Goal: Use online tool/utility: Utilize a website feature to perform a specific function

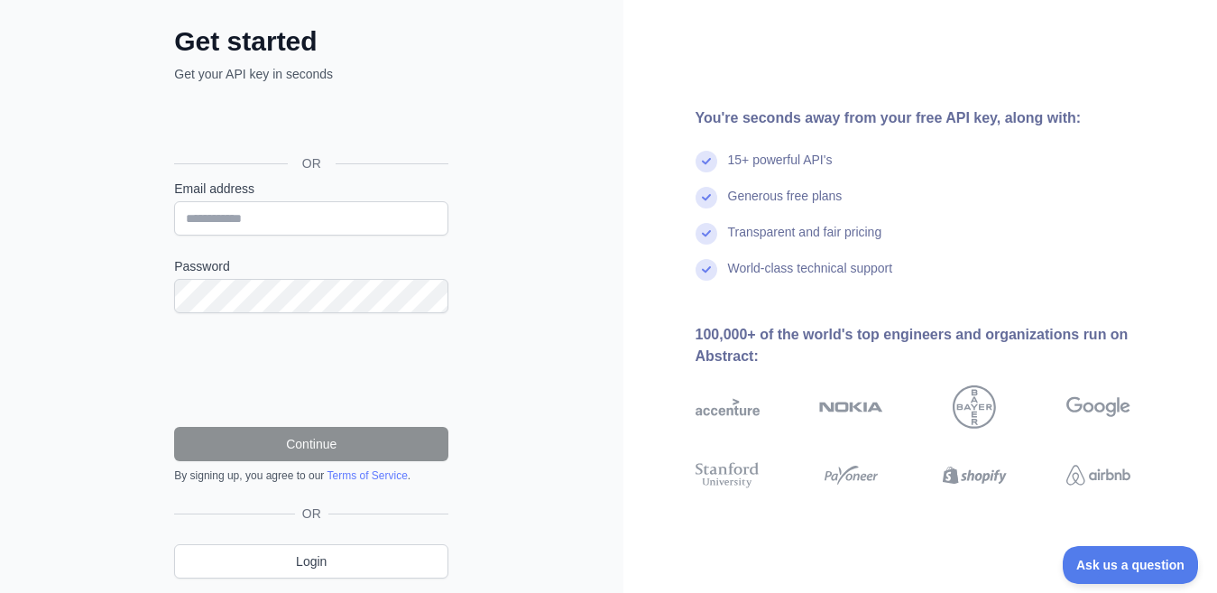
scroll to position [147, 0]
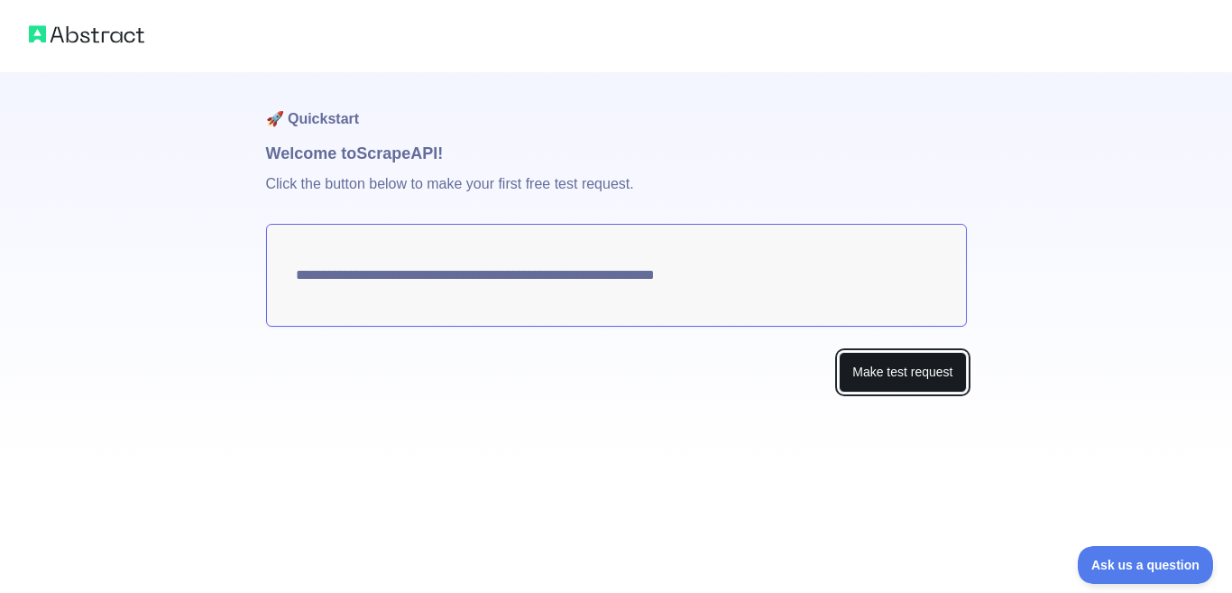
click at [896, 379] on button "Make test request" at bounding box center [902, 372] width 127 height 41
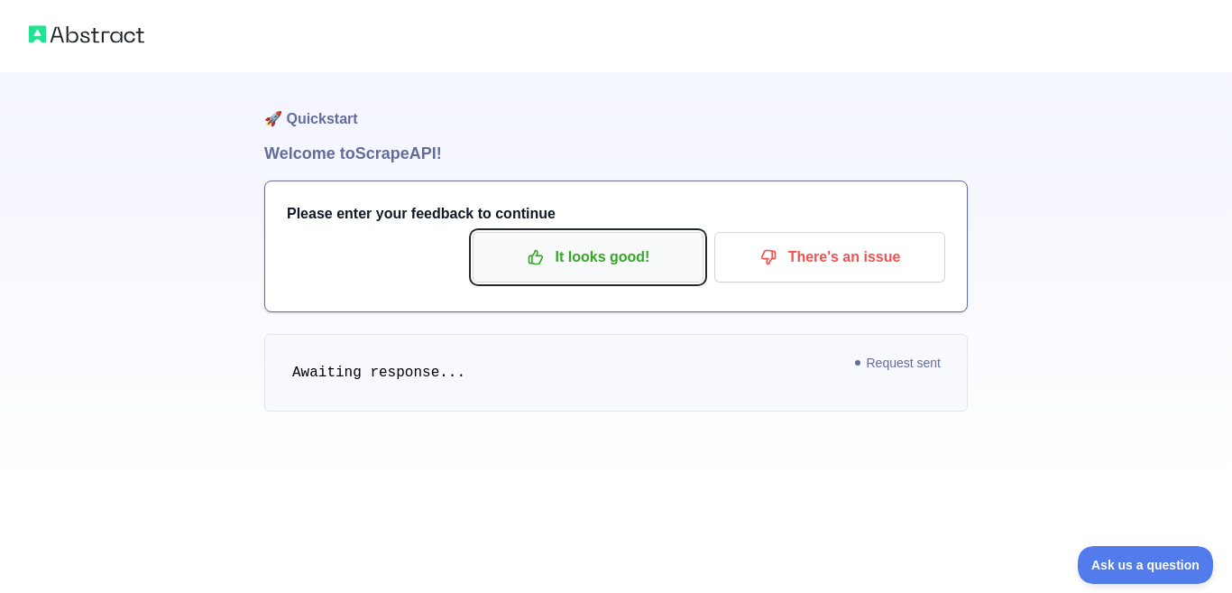
click at [630, 259] on p "It looks good!" at bounding box center [588, 257] width 204 height 31
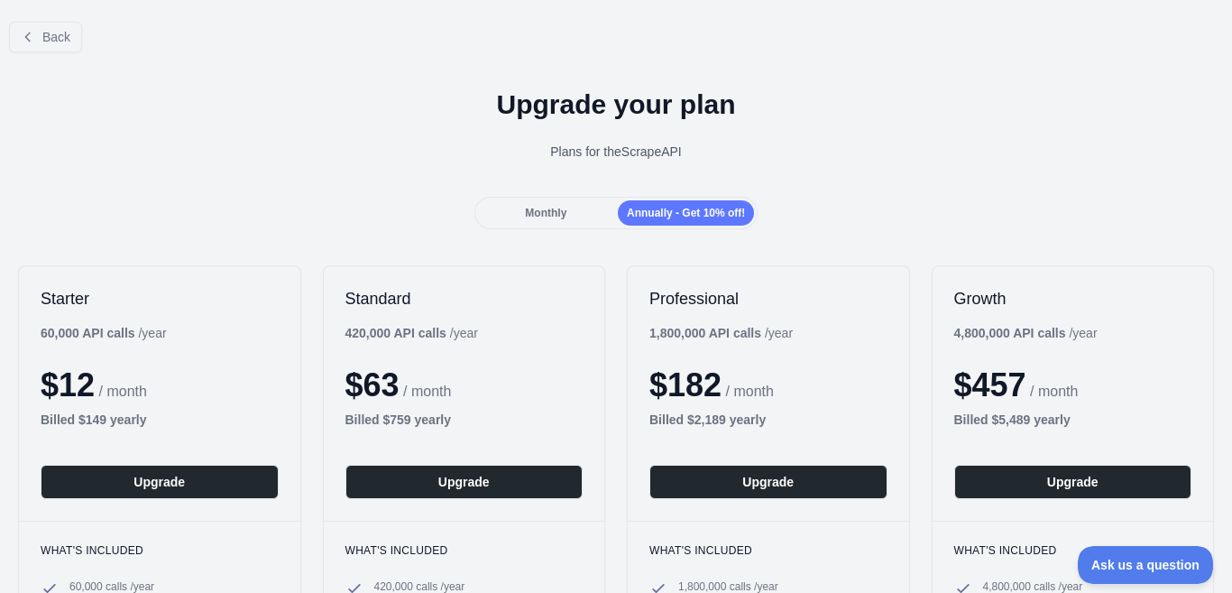
click at [627, 203] on div "Annually - Get 10% off!" at bounding box center [686, 212] width 136 height 25
click at [532, 210] on span "Monthly" at bounding box center [545, 213] width 41 height 13
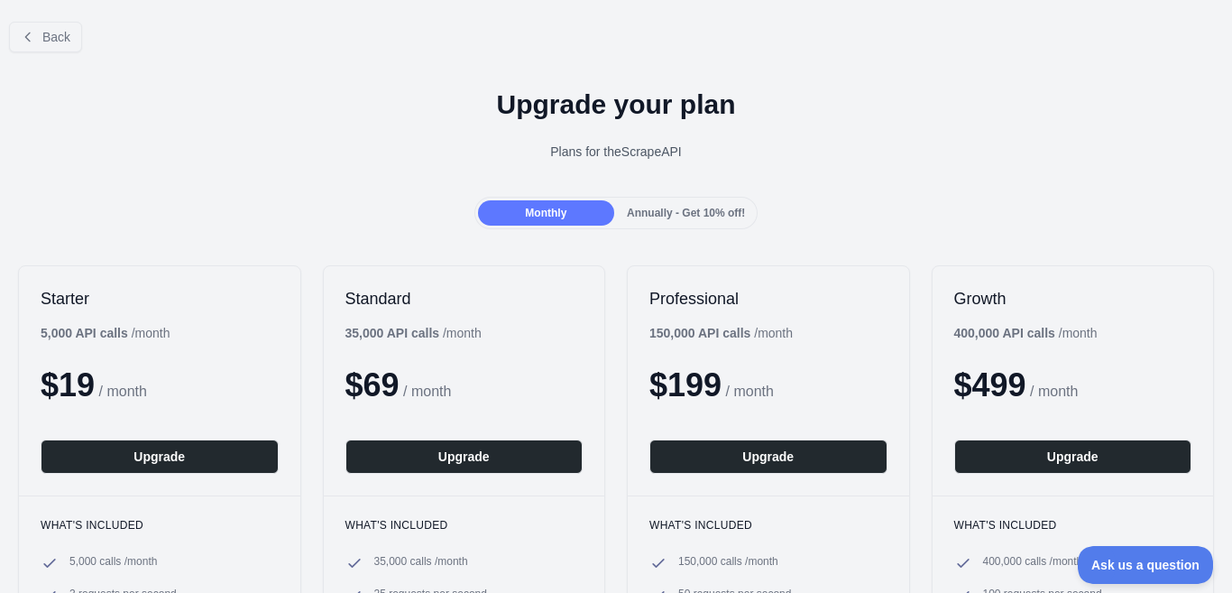
click at [628, 207] on span "Annually - Get 10% off!" at bounding box center [686, 213] width 118 height 13
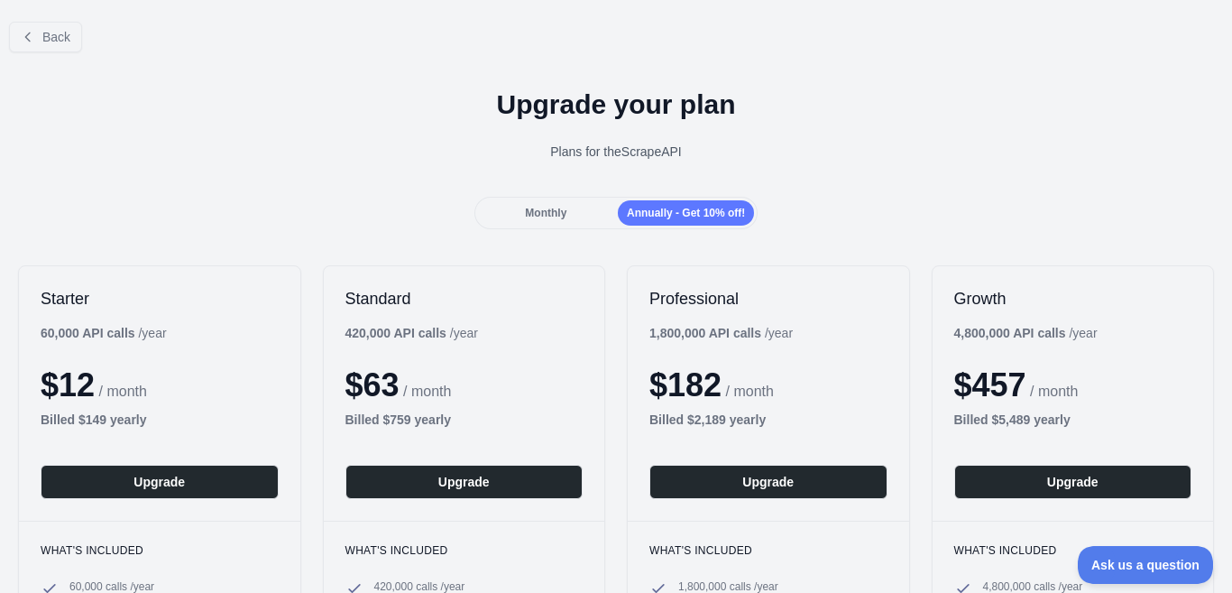
click at [584, 218] on div "Monthly" at bounding box center [546, 212] width 136 height 25
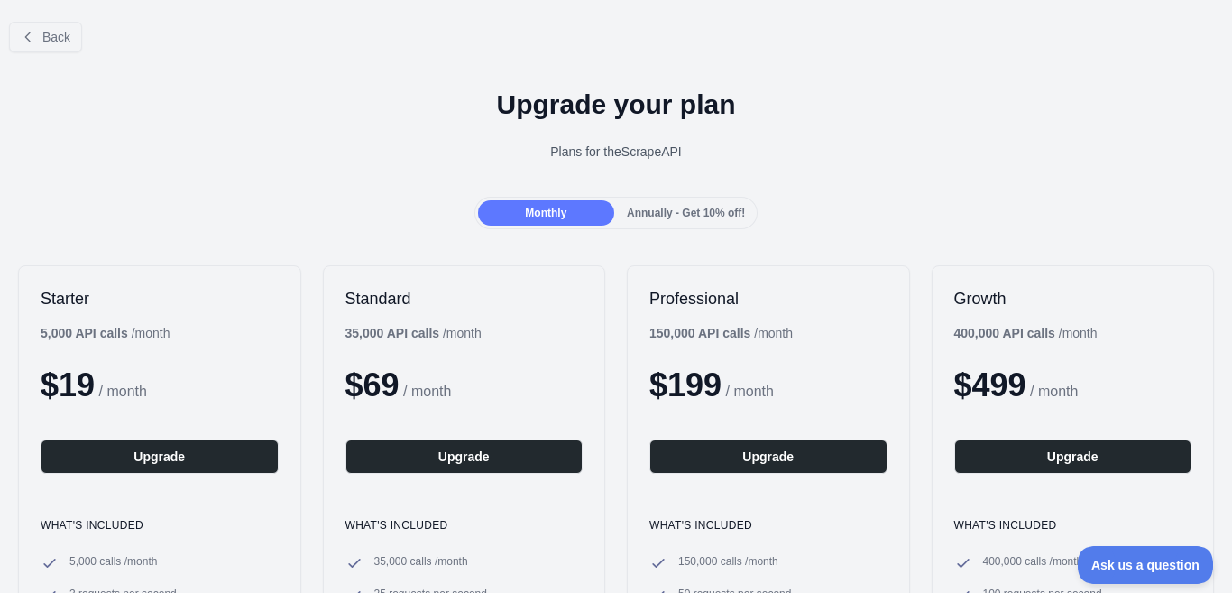
click at [639, 210] on span "Annually - Get 10% off!" at bounding box center [686, 213] width 118 height 13
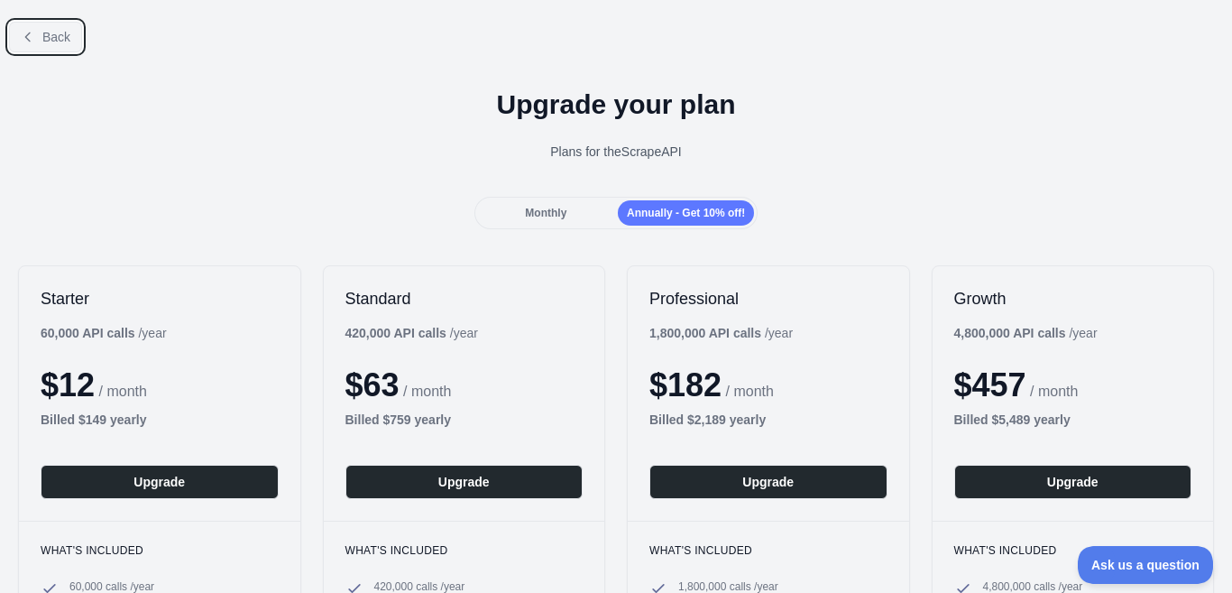
click at [40, 39] on button "Back" at bounding box center [45, 37] width 73 height 31
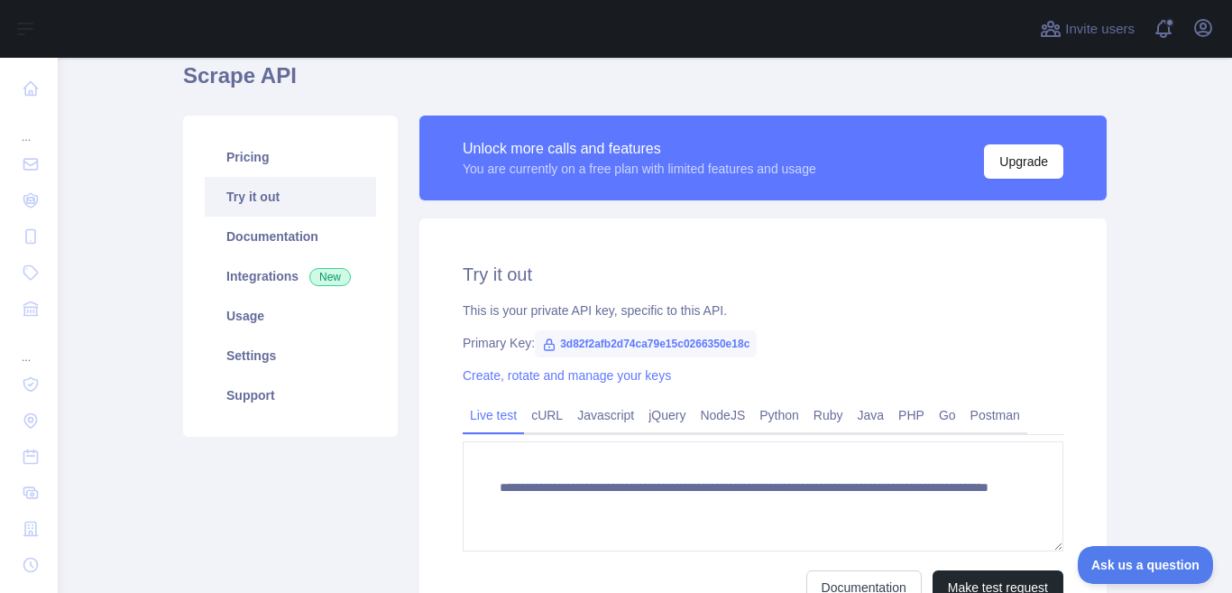
scroll to position [107, 0]
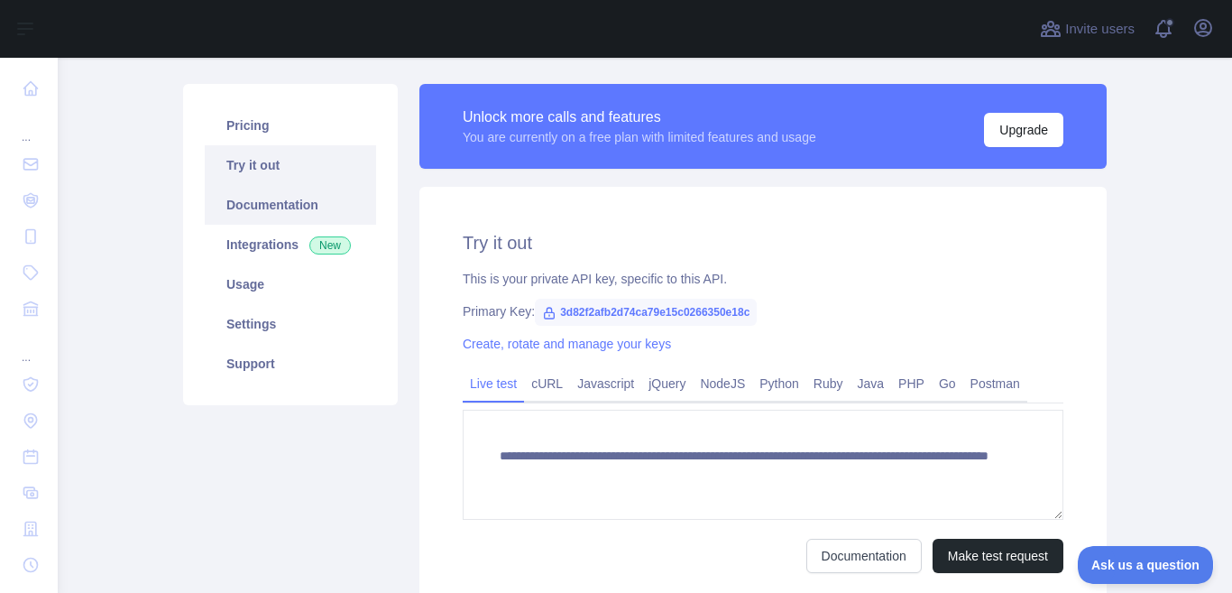
click at [327, 188] on link "Documentation" at bounding box center [290, 205] width 171 height 40
click at [244, 195] on link "Documentation" at bounding box center [290, 205] width 171 height 40
click at [285, 299] on link "Usage" at bounding box center [290, 284] width 171 height 40
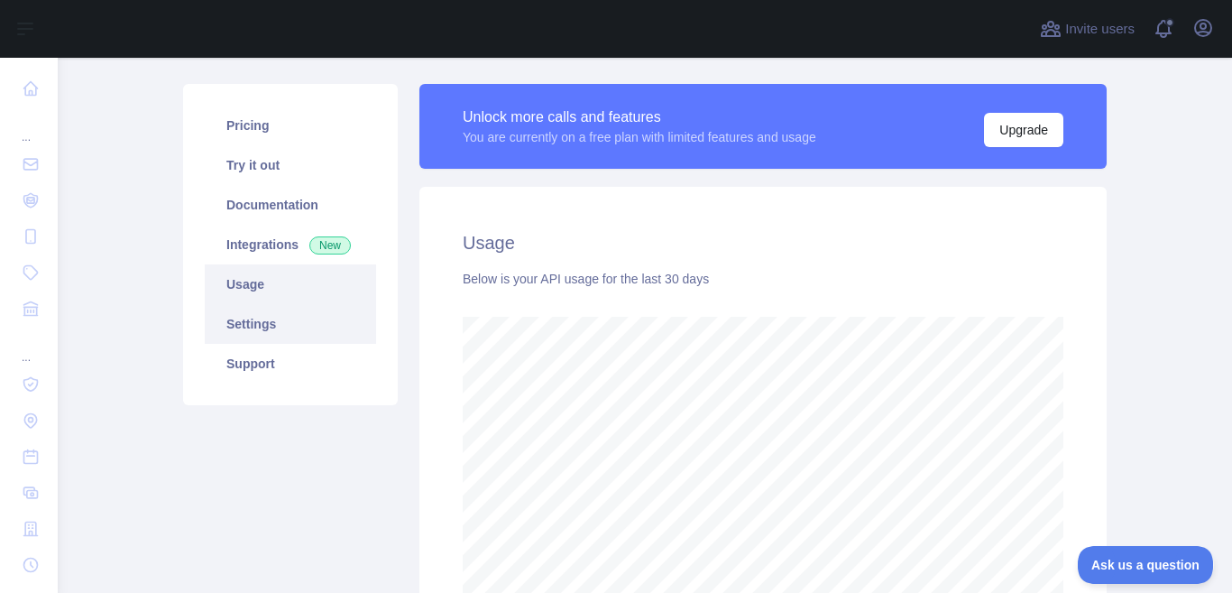
scroll to position [535, 1159]
click at [285, 318] on link "Settings" at bounding box center [290, 324] width 171 height 40
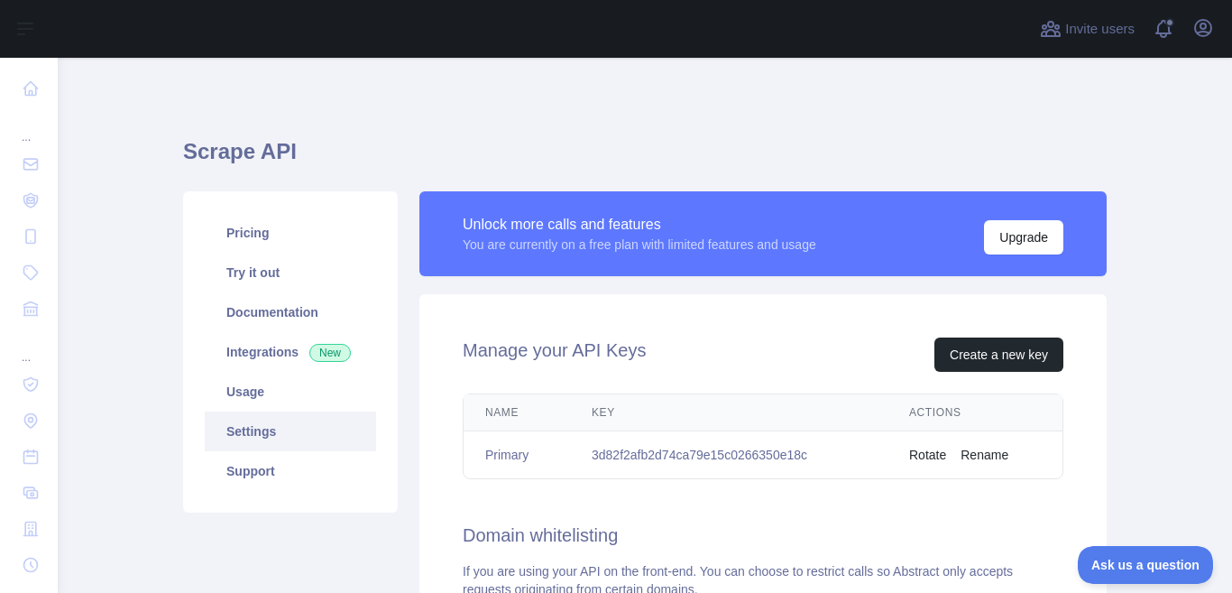
scroll to position [3, 0]
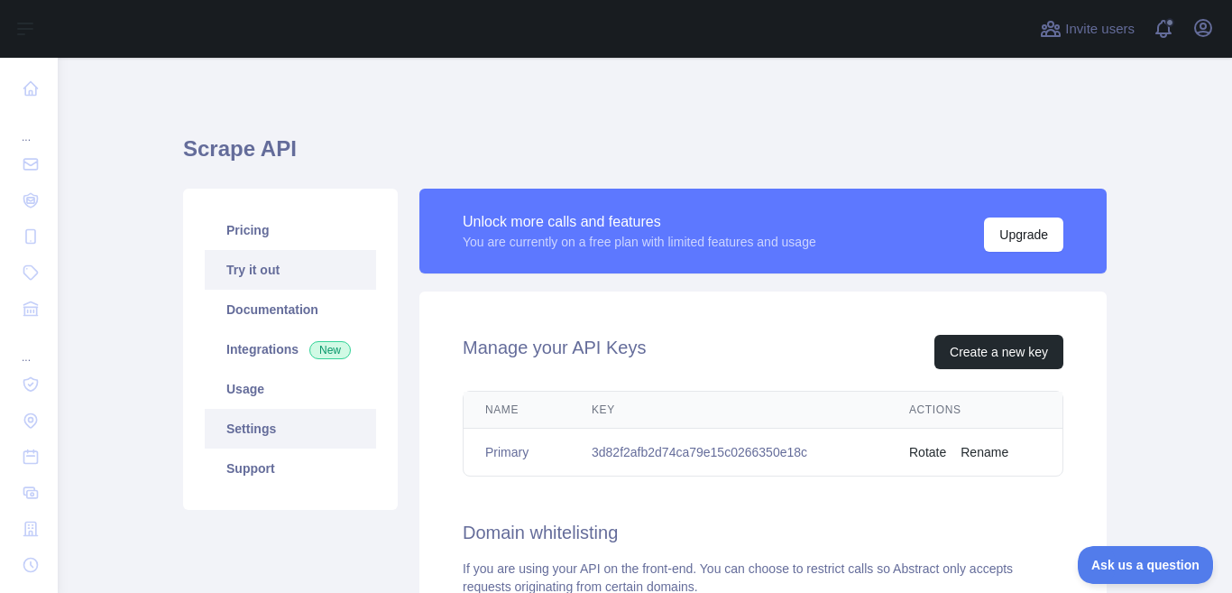
click at [258, 264] on link "Try it out" at bounding box center [290, 270] width 171 height 40
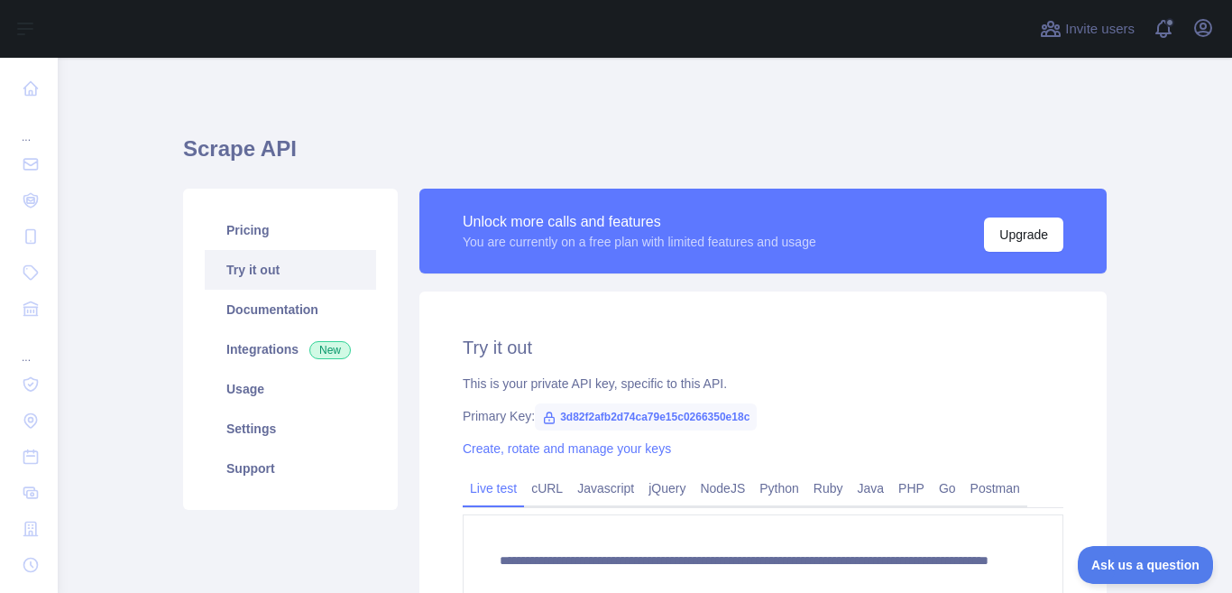
click at [268, 288] on link "Try it out" at bounding box center [290, 270] width 171 height 40
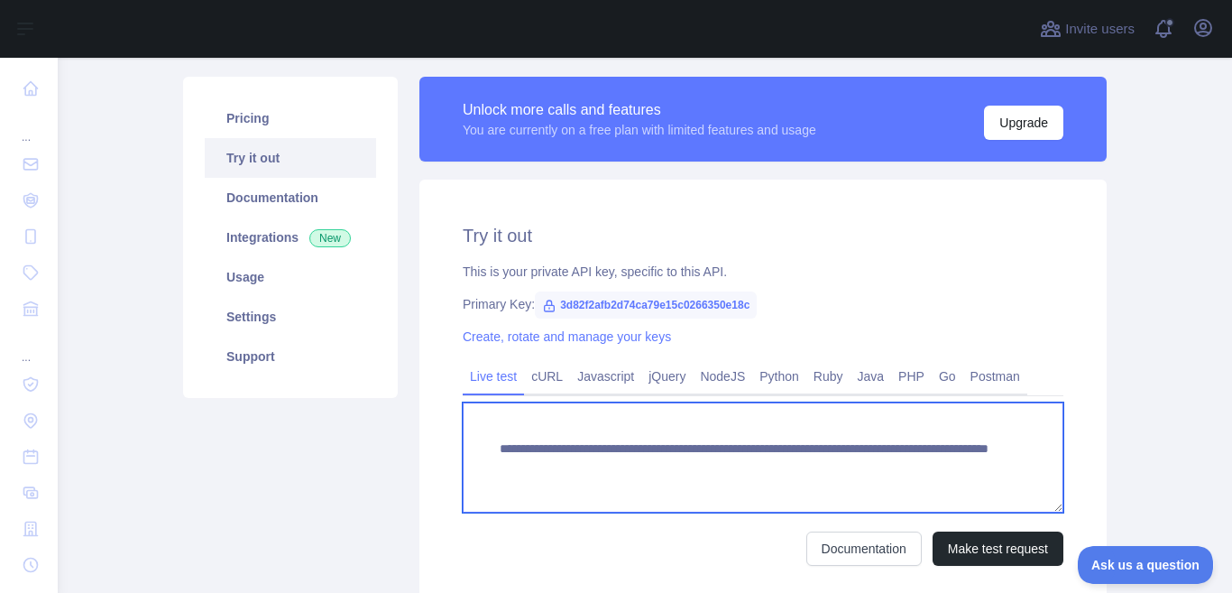
click at [1021, 488] on form "**********" at bounding box center [763, 483] width 601 height 163
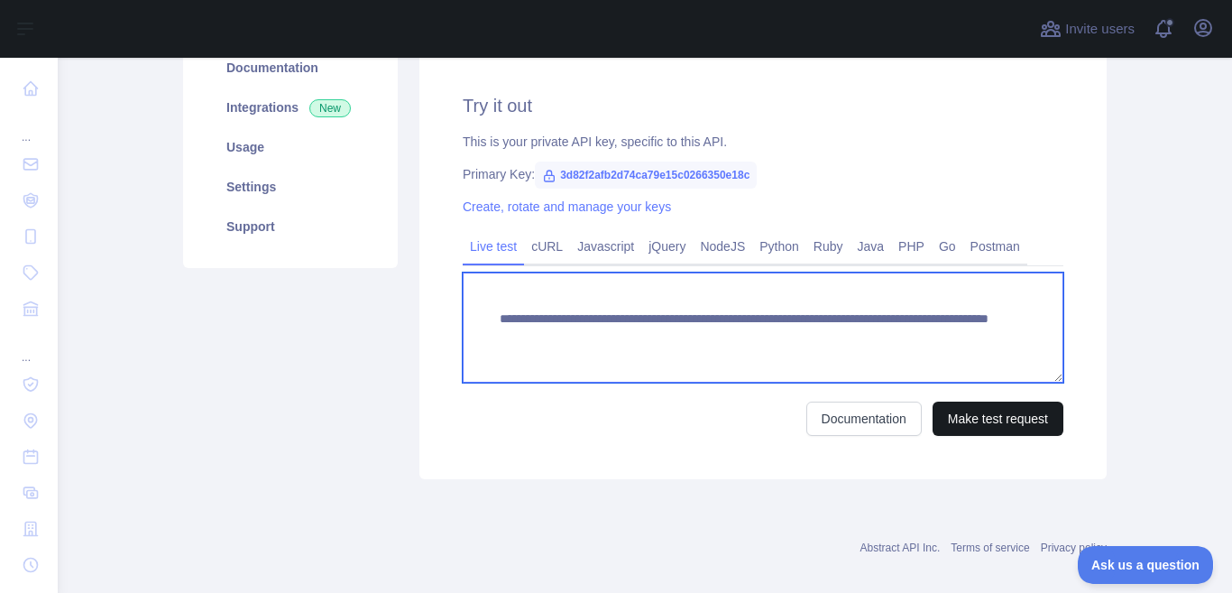
scroll to position [251, 0]
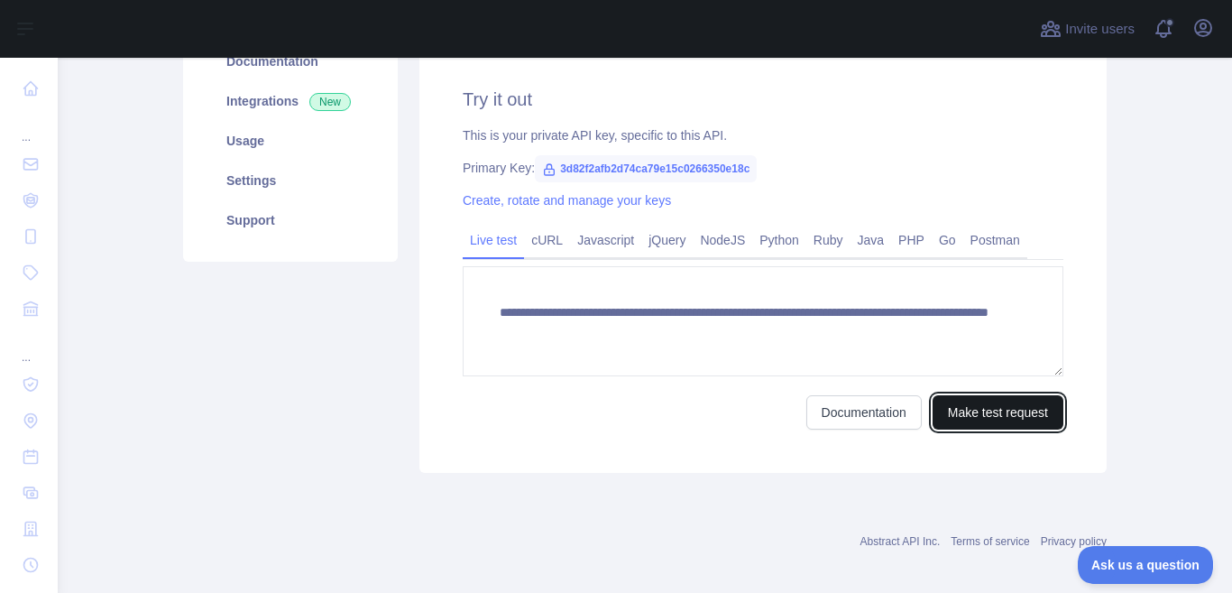
click at [955, 416] on button "Make test request" at bounding box center [998, 412] width 131 height 34
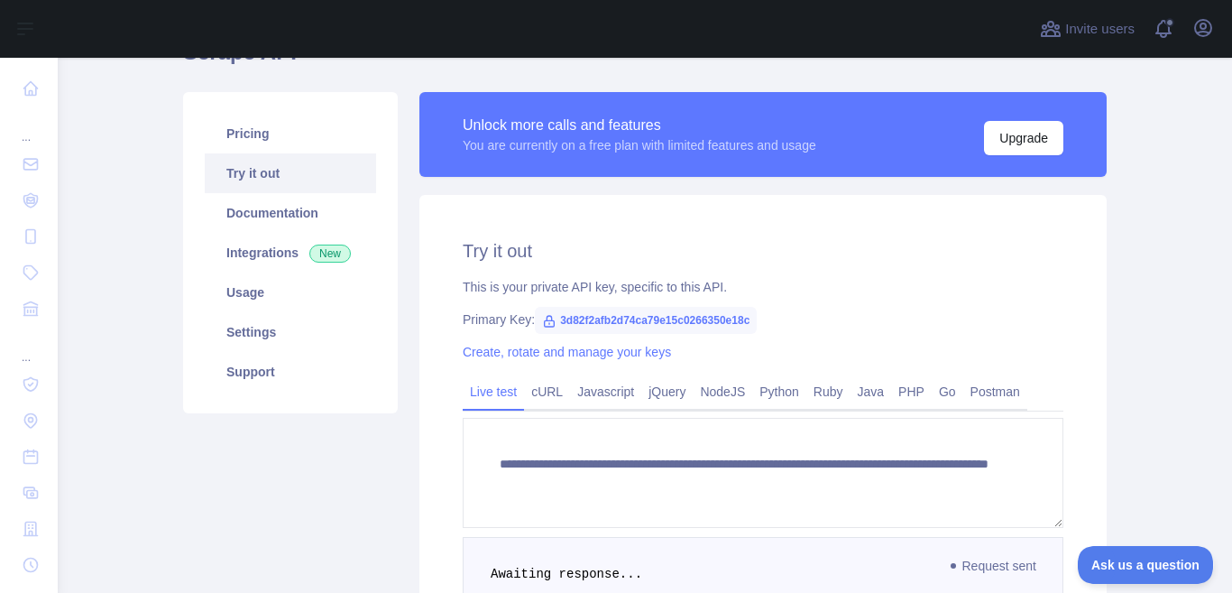
scroll to position [0, 0]
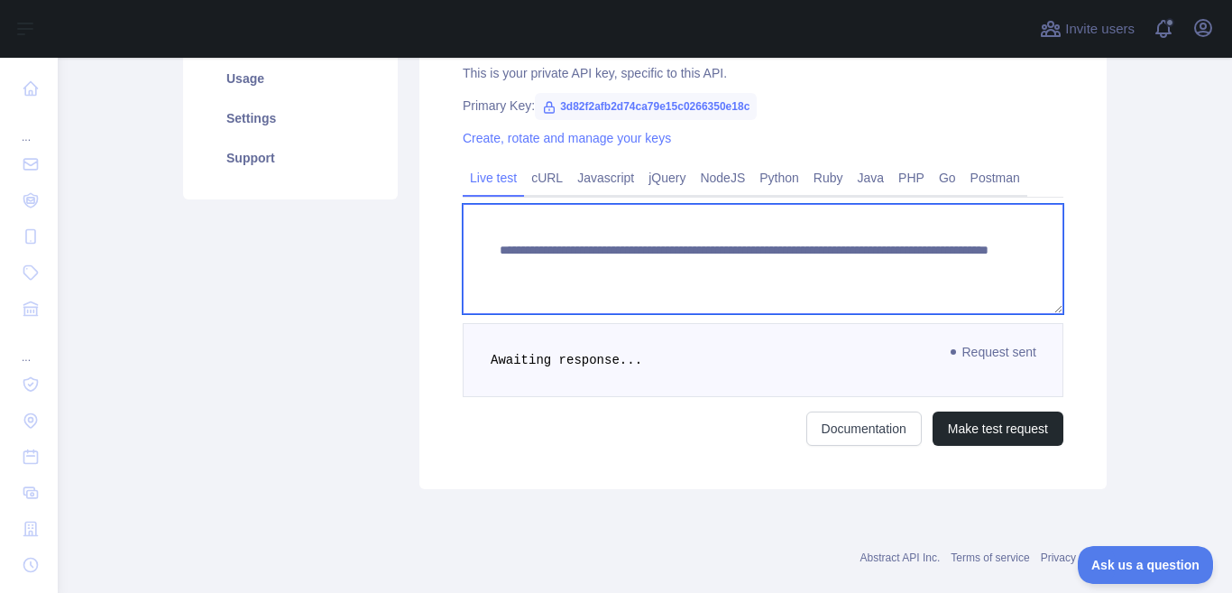
click at [968, 243] on div "**********" at bounding box center [763, 303] width 601 height 284
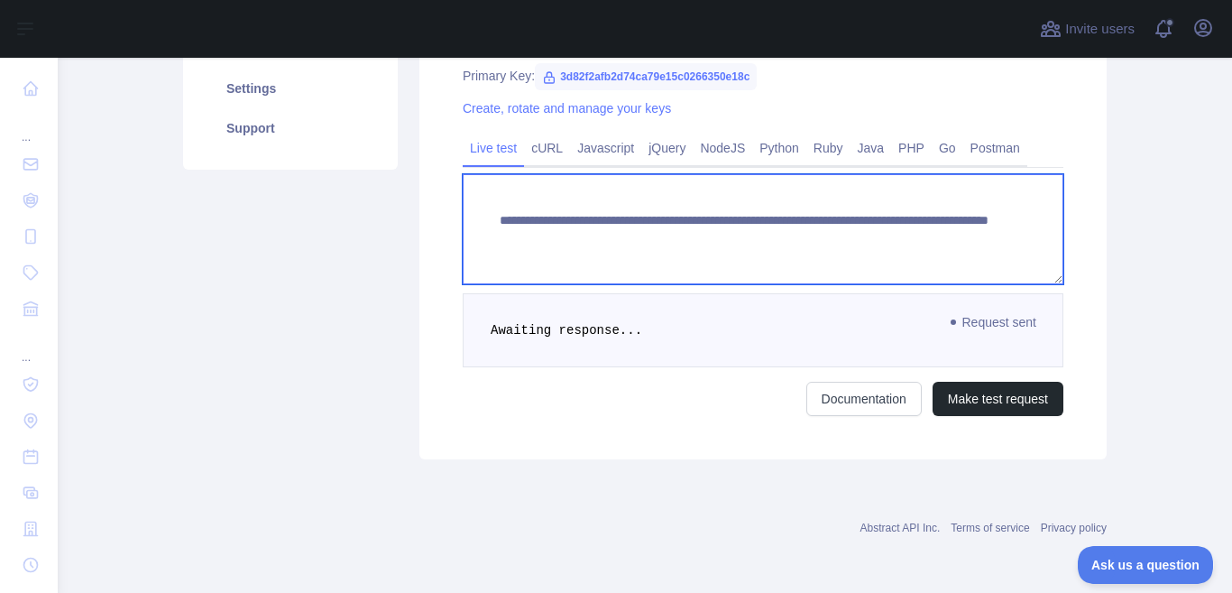
click at [941, 275] on textarea "**********" at bounding box center [763, 229] width 601 height 110
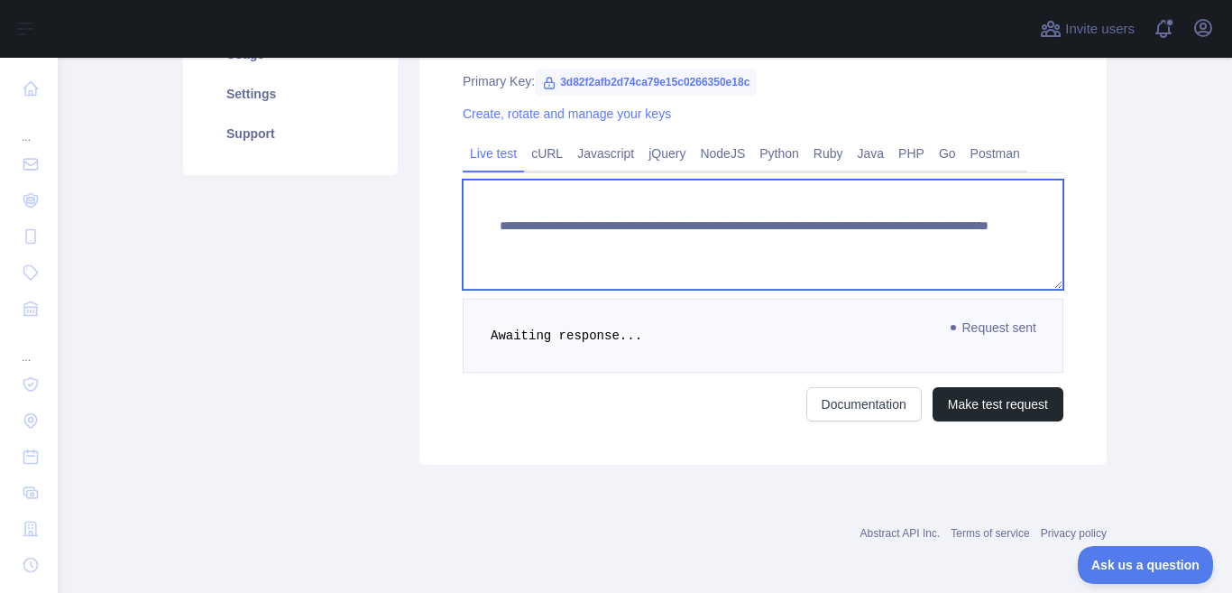
scroll to position [253, 0]
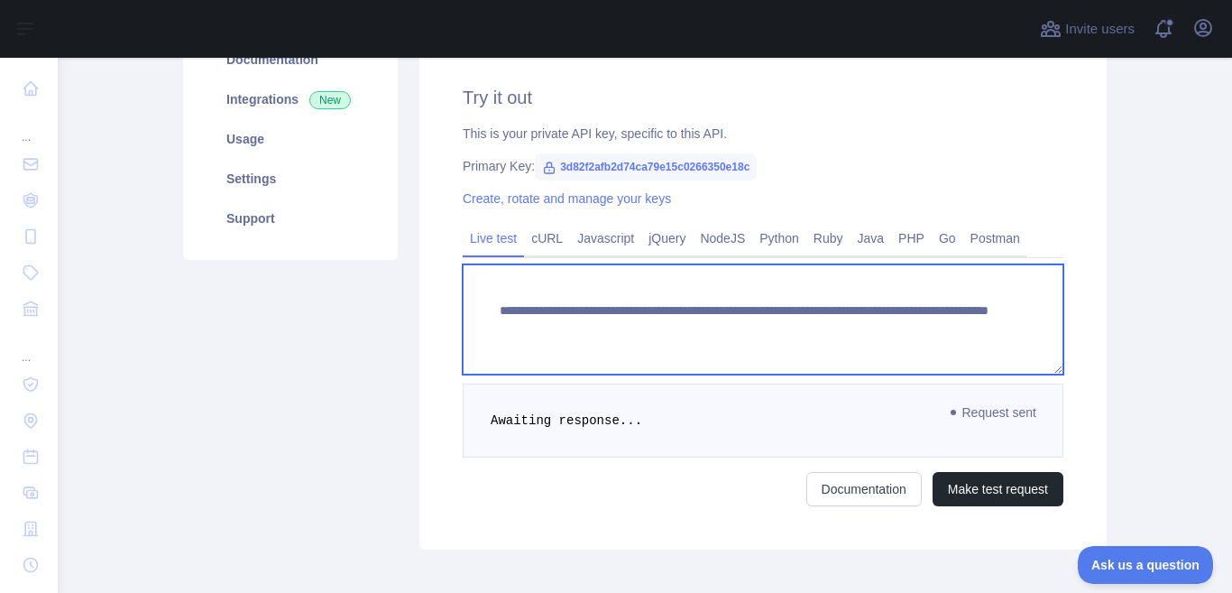
click at [976, 344] on textarea "**********" at bounding box center [763, 319] width 601 height 110
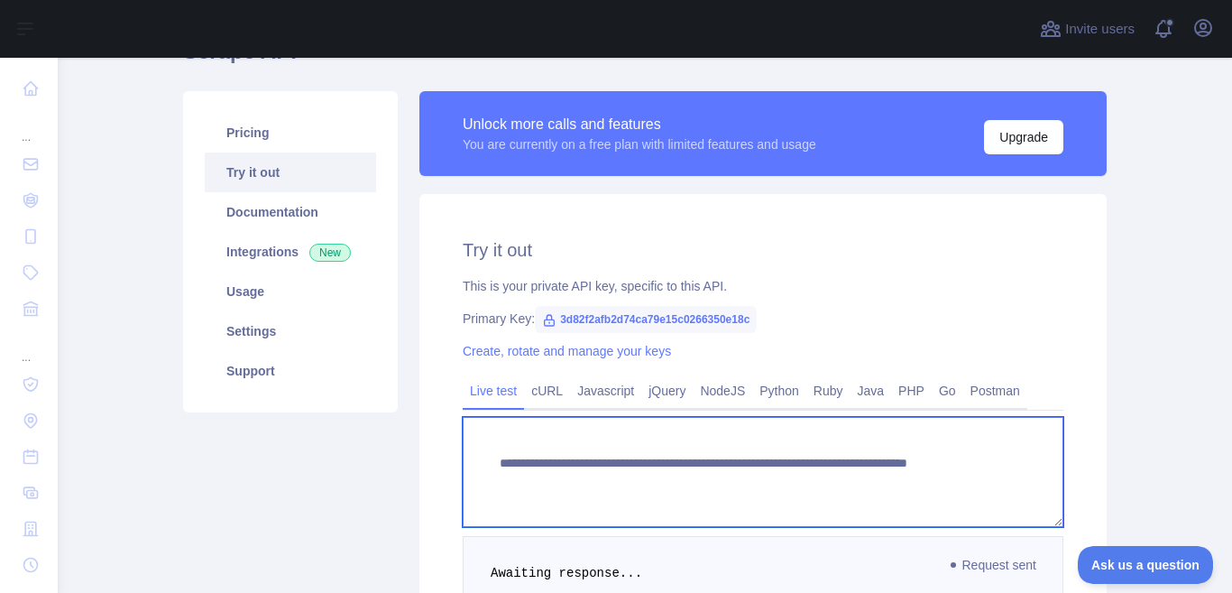
scroll to position [72, 0]
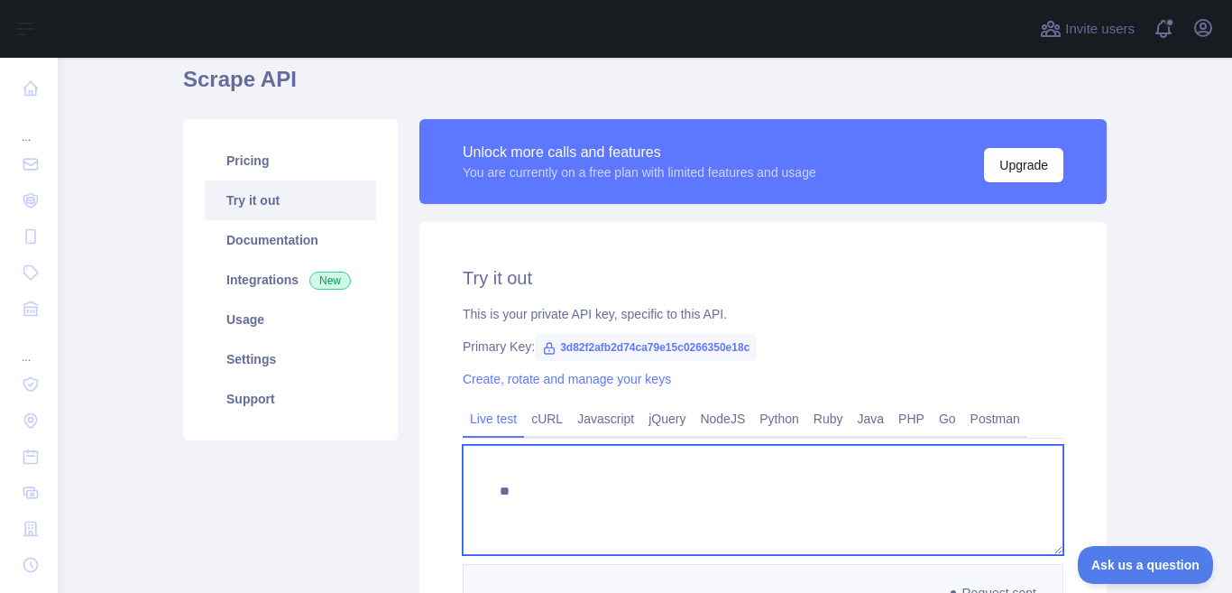
type textarea "*"
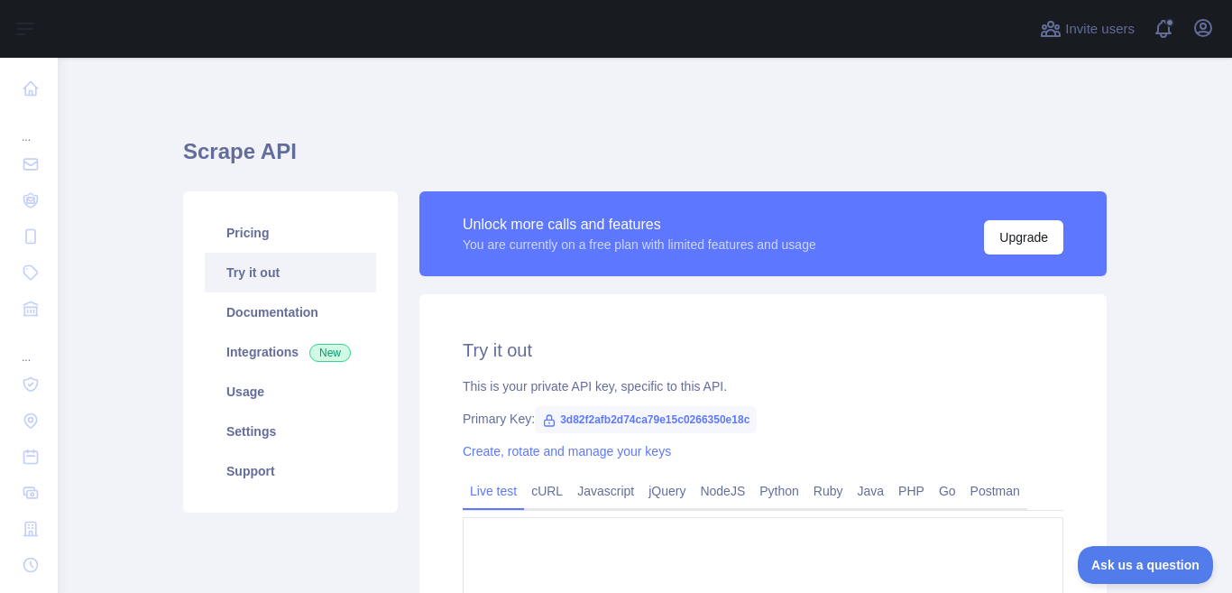
drag, startPoint x: 986, startPoint y: 253, endPoint x: 970, endPoint y: 468, distance: 216.2
click at [970, 468] on div "Unlock more calls and features You are currently on a free plan with limited fe…" at bounding box center [763, 496] width 709 height 611
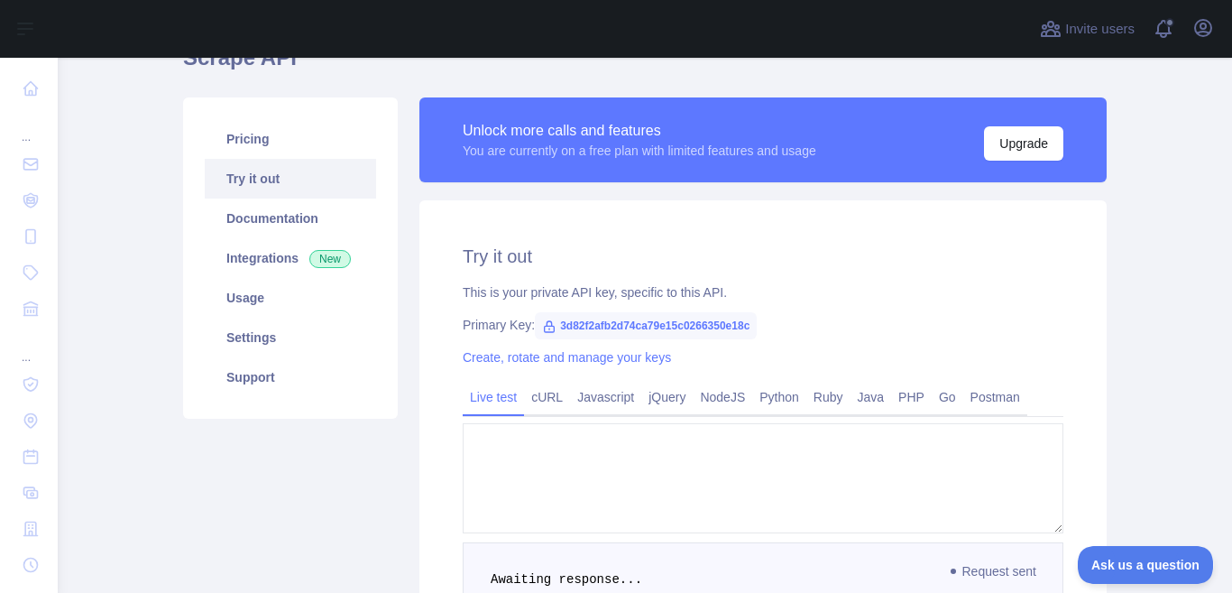
scroll to position [136, 0]
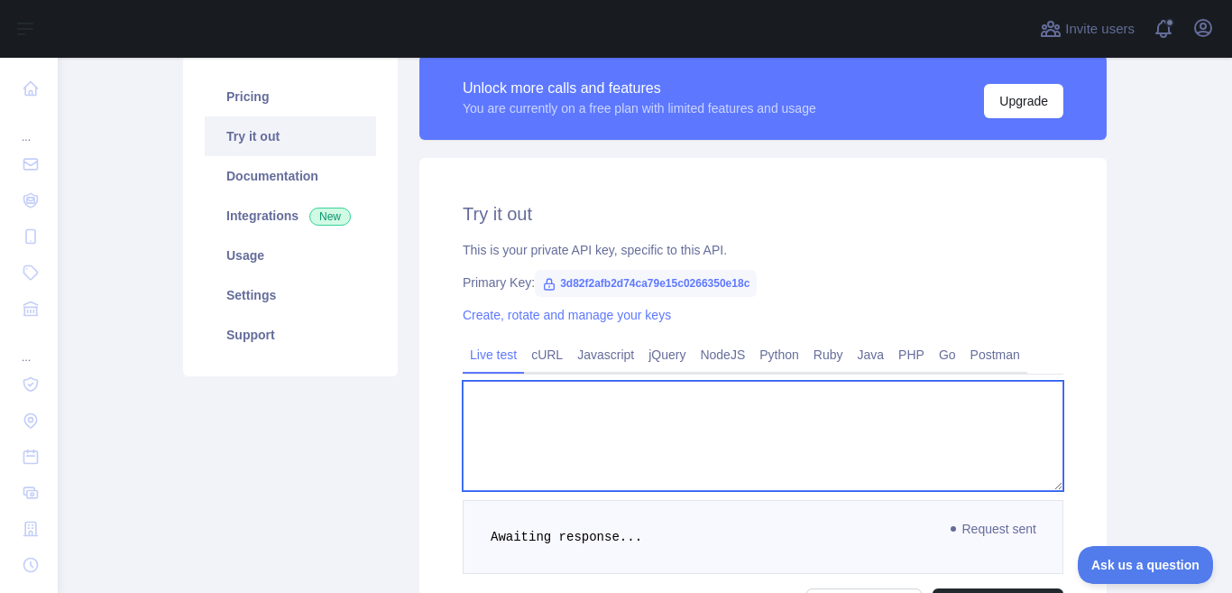
drag, startPoint x: 806, startPoint y: 483, endPoint x: 813, endPoint y: 489, distance: 9.6
click at [813, 489] on textarea at bounding box center [763, 436] width 601 height 110
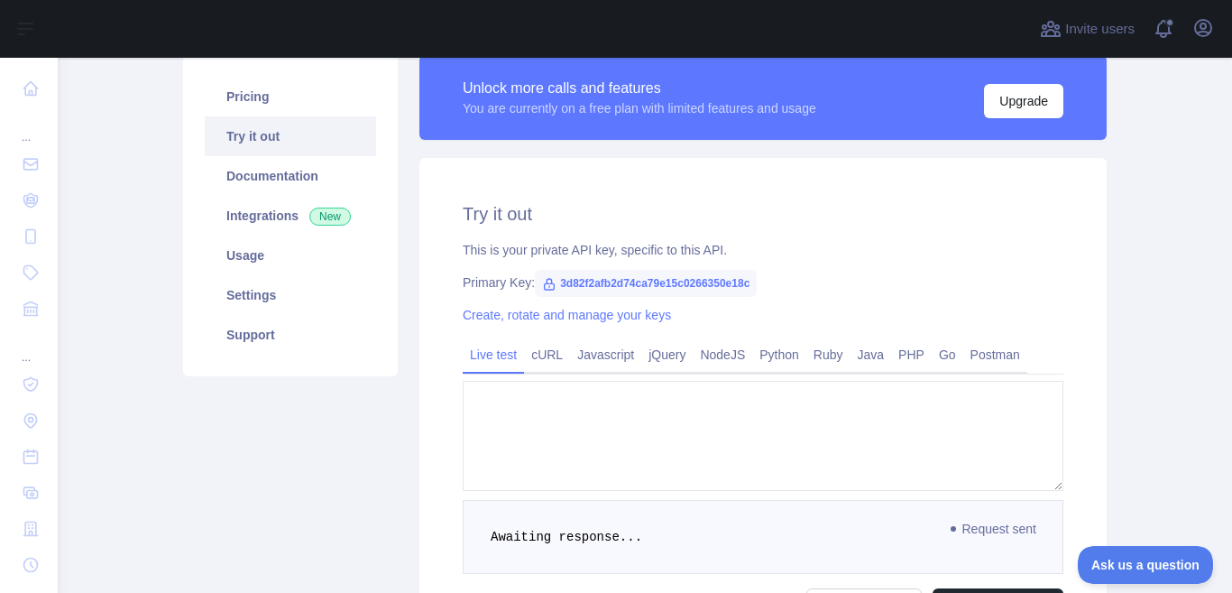
click at [974, 538] on span "Request sent" at bounding box center [994, 529] width 104 height 22
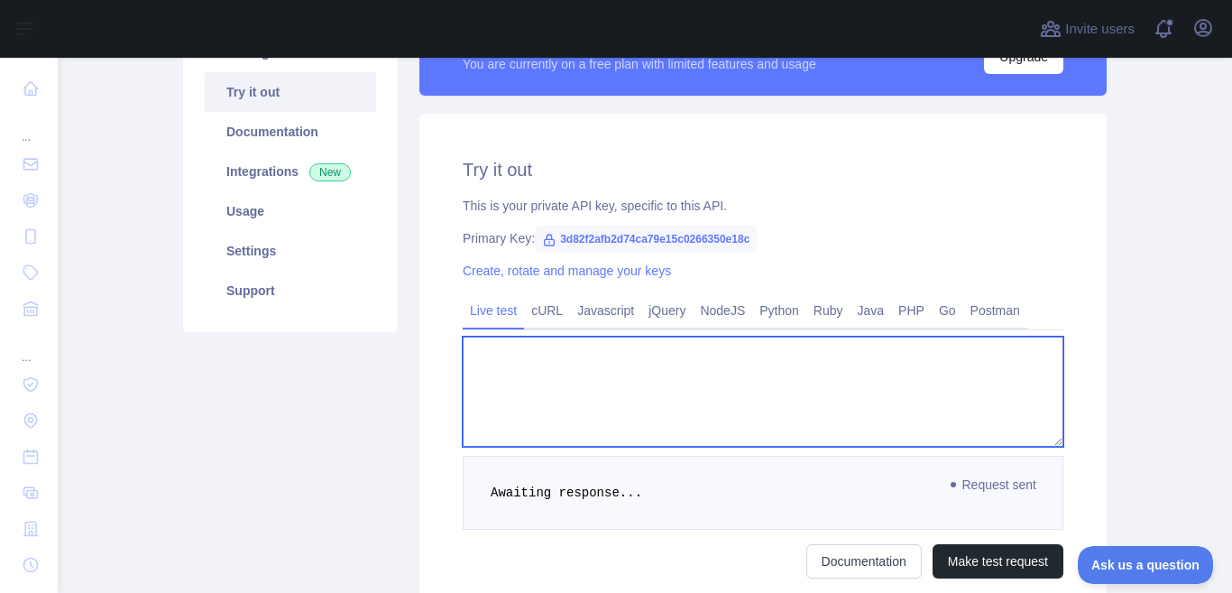
click at [942, 412] on textarea at bounding box center [763, 391] width 601 height 110
paste textarea "**********"
type textarea "**********"
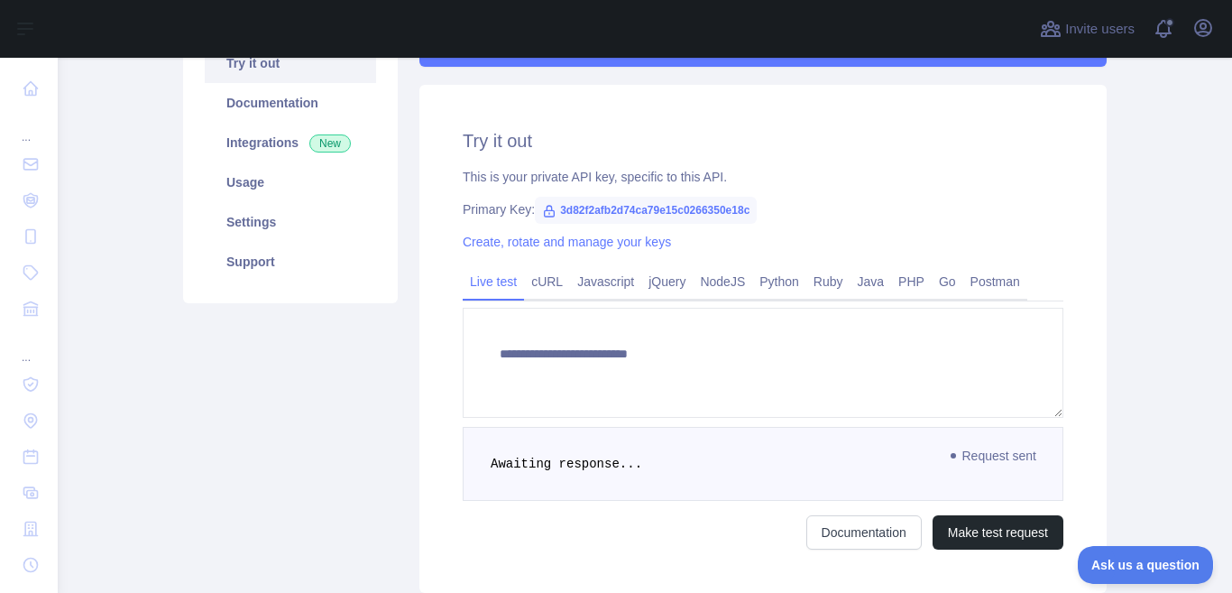
scroll to position [219, 0]
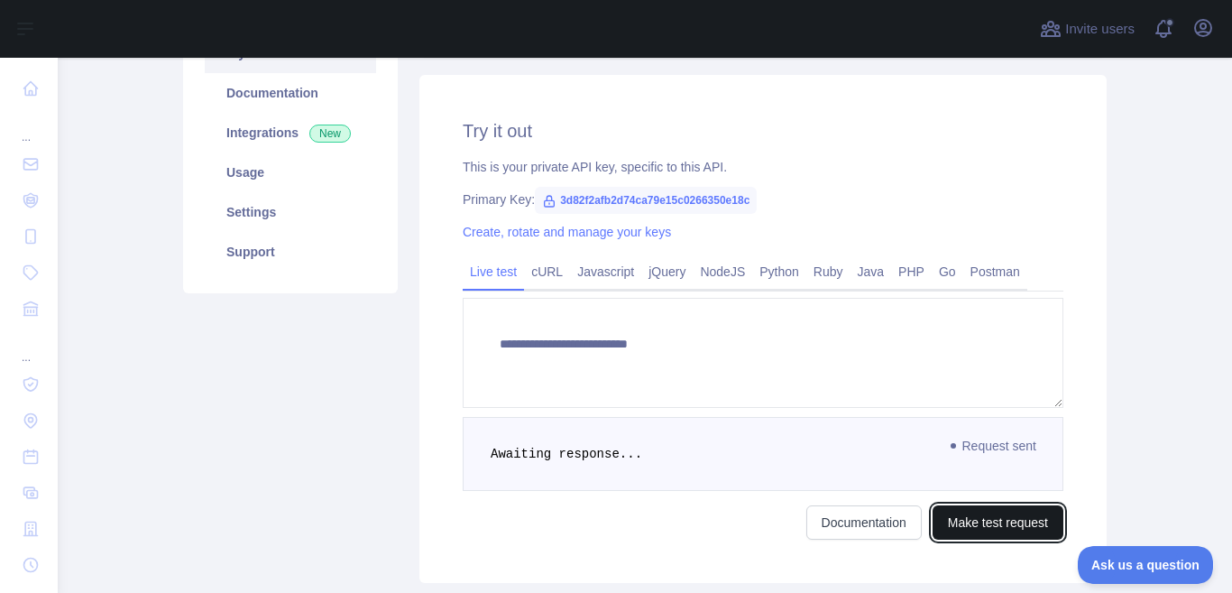
click at [978, 514] on button "Make test request" at bounding box center [998, 522] width 131 height 34
click at [988, 530] on button "Make test request" at bounding box center [998, 522] width 131 height 34
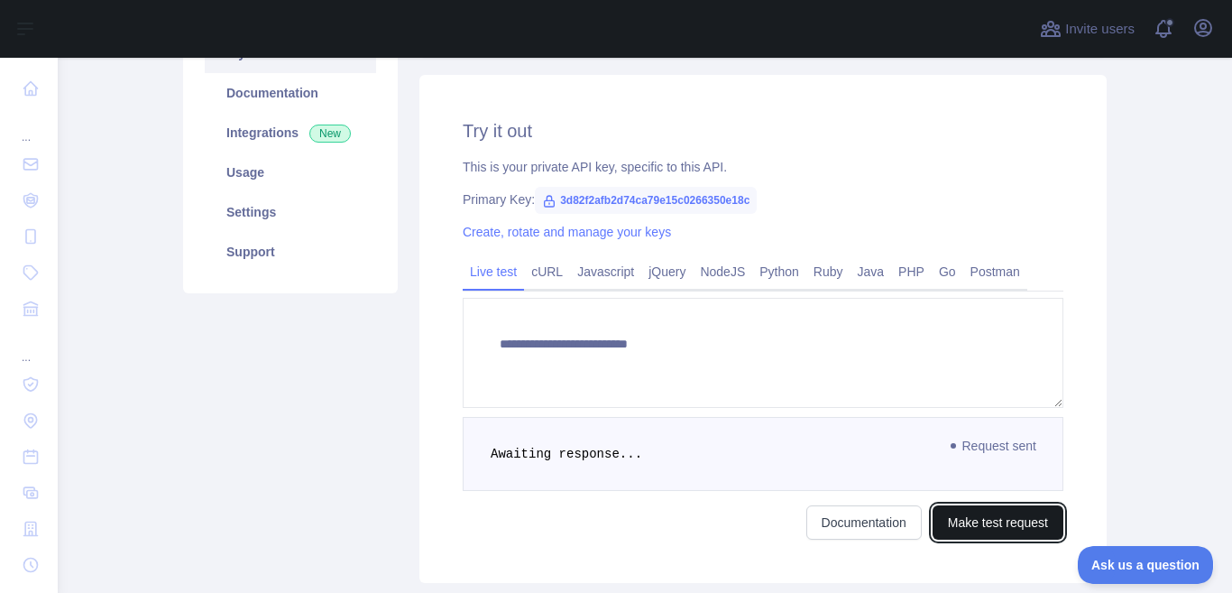
click at [988, 532] on button "Make test request" at bounding box center [998, 522] width 131 height 34
click at [986, 532] on button "Make test request" at bounding box center [998, 522] width 131 height 34
click at [982, 531] on button "Make test request" at bounding box center [998, 522] width 131 height 34
click at [977, 528] on button "Make test request" at bounding box center [998, 522] width 131 height 34
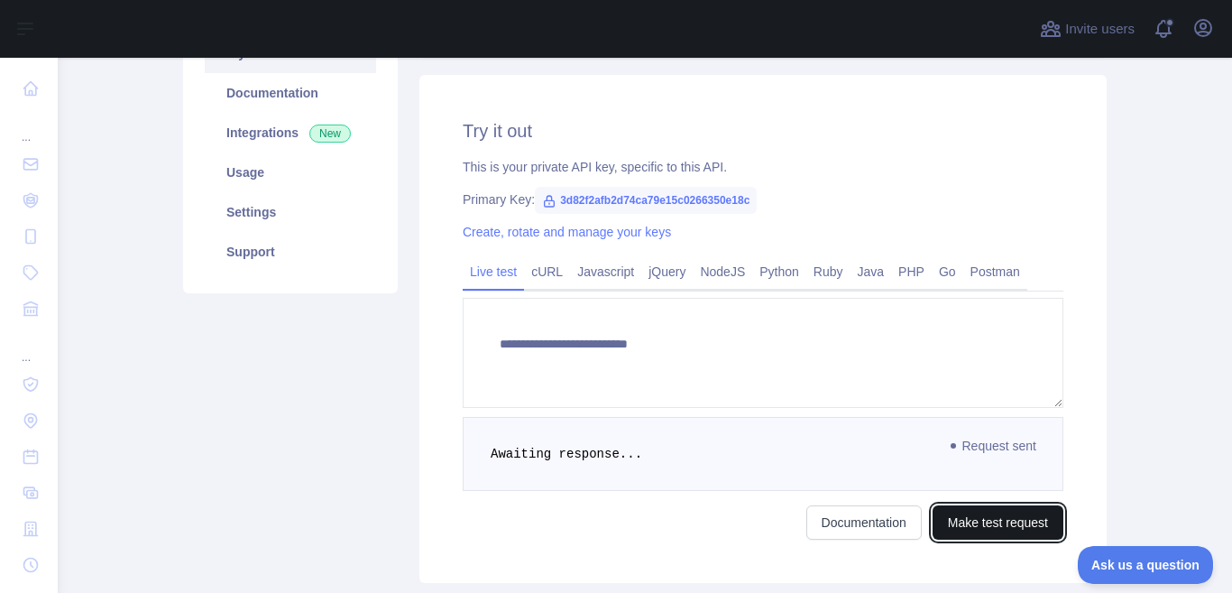
click at [973, 529] on button "Make test request" at bounding box center [998, 522] width 131 height 34
click at [967, 535] on button "Make test request" at bounding box center [998, 522] width 131 height 34
click at [935, 529] on button "Make test request" at bounding box center [998, 522] width 131 height 34
drag, startPoint x: 935, startPoint y: 529, endPoint x: 947, endPoint y: 524, distance: 12.6
click at [935, 527] on button "Make test request" at bounding box center [998, 522] width 131 height 34
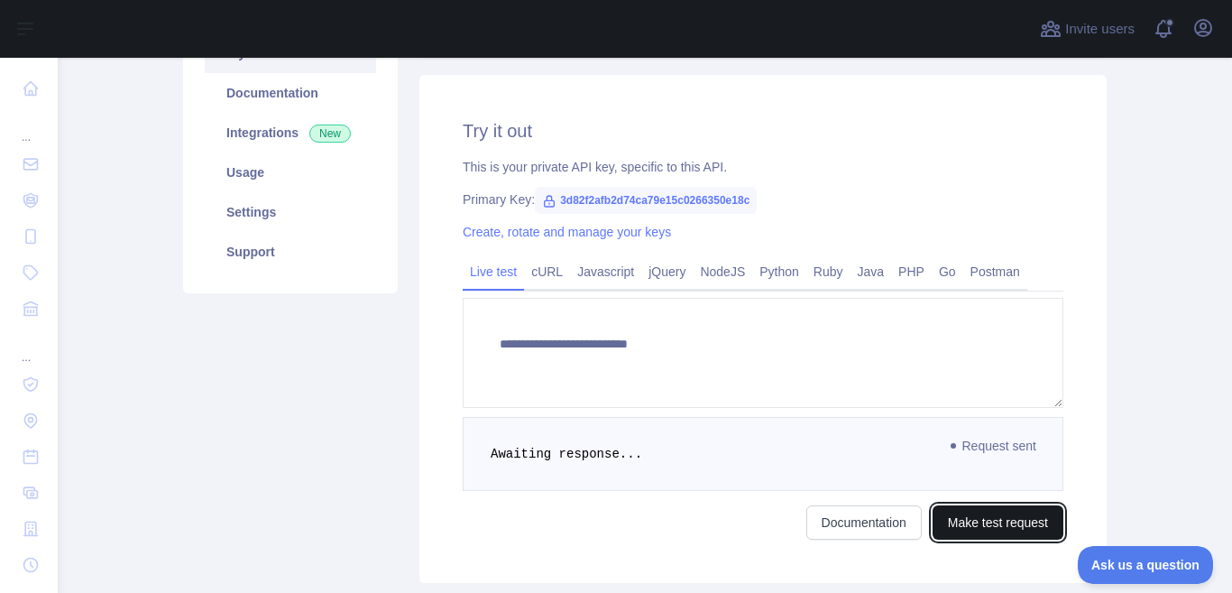
click at [947, 524] on button "Make test request" at bounding box center [998, 522] width 131 height 34
click at [953, 526] on button "Make test request" at bounding box center [998, 522] width 131 height 34
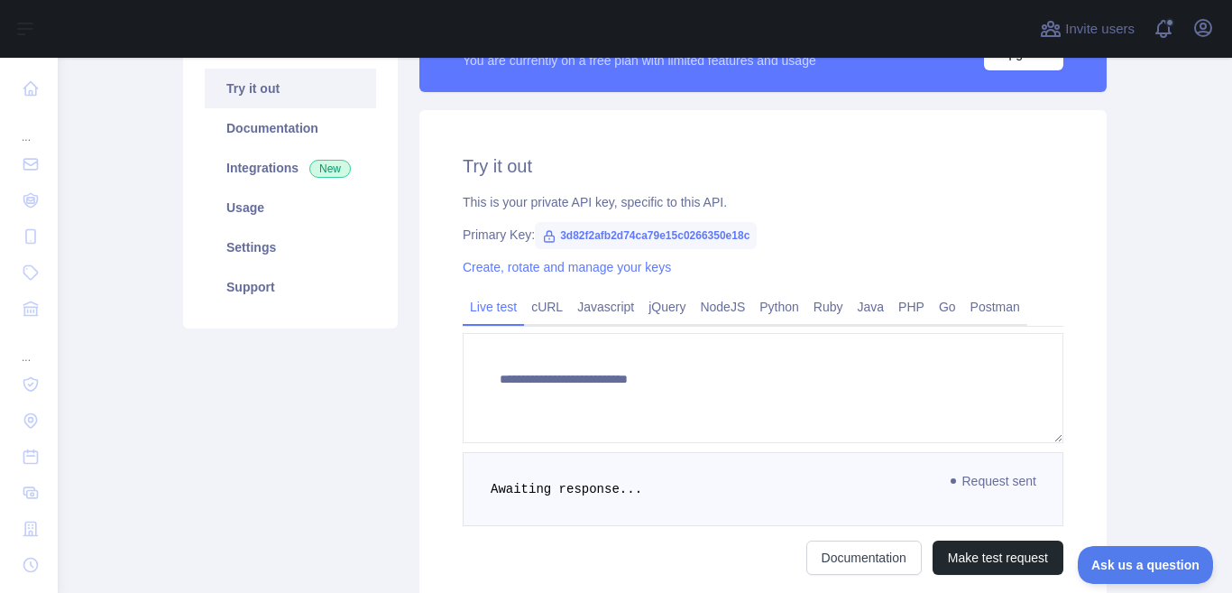
scroll to position [0, 0]
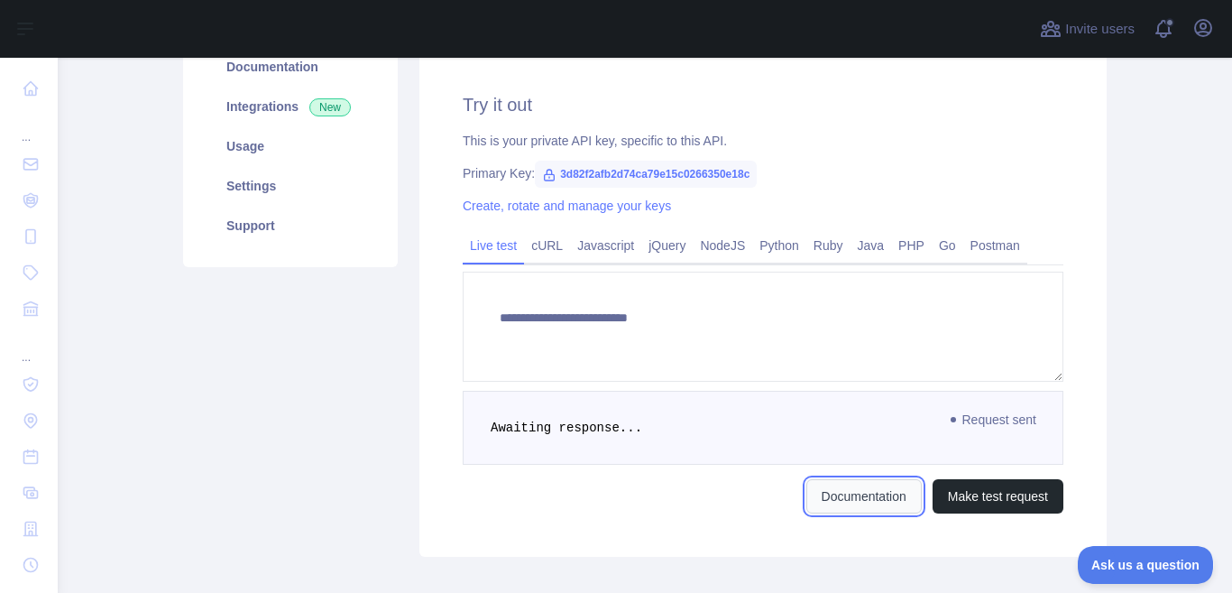
click at [841, 491] on form "**********" at bounding box center [763, 392] width 601 height 242
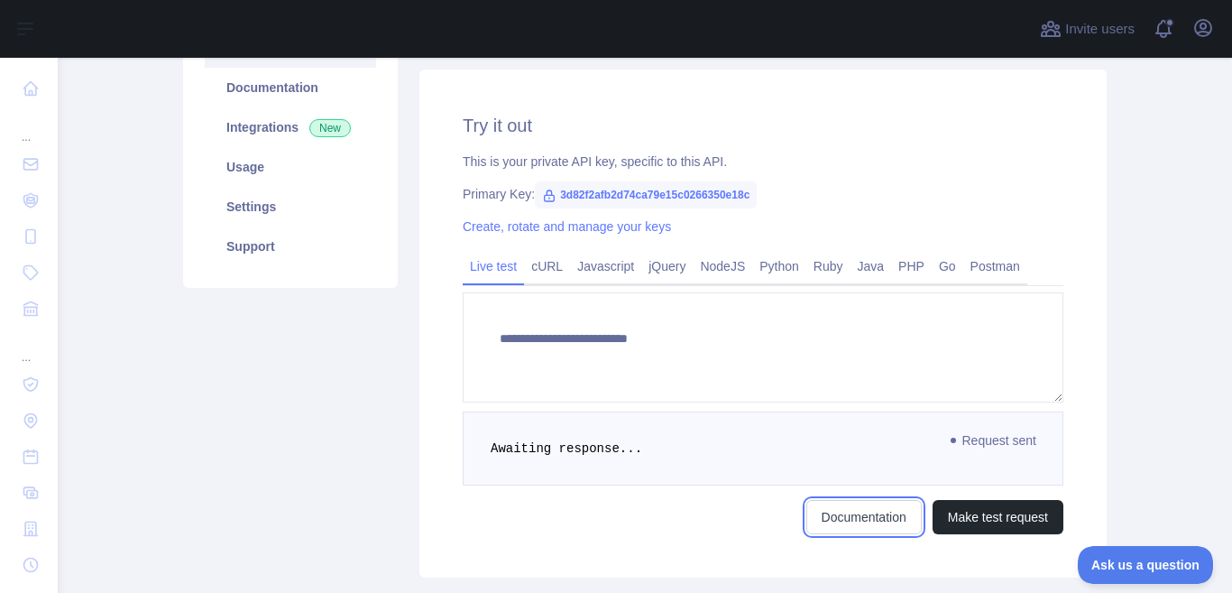
scroll to position [245, 0]
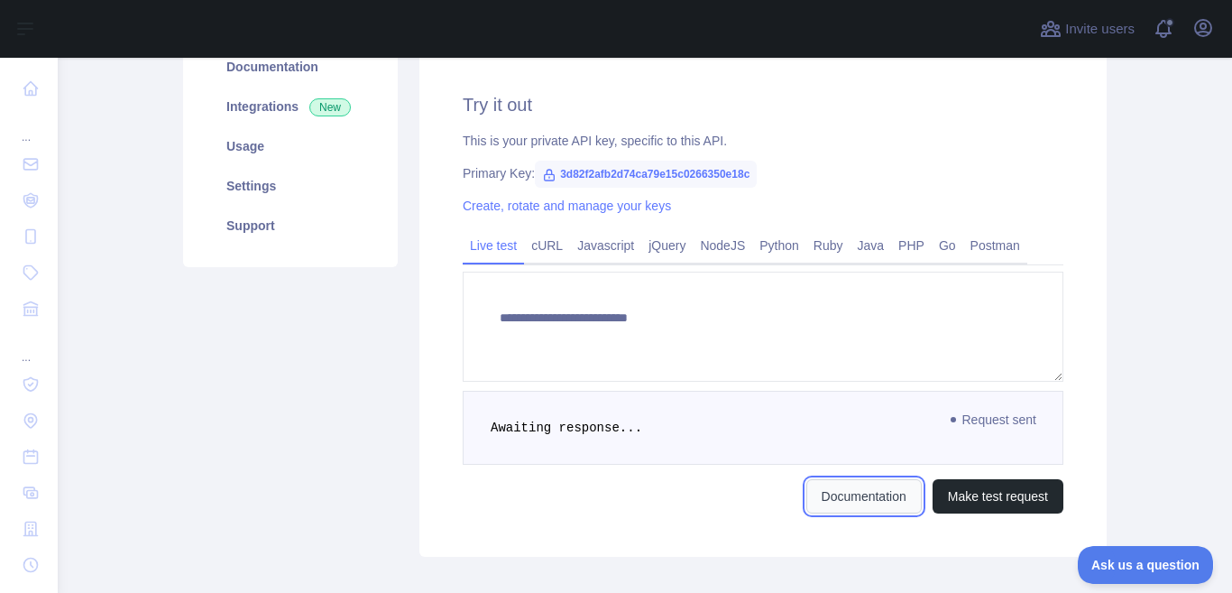
click at [841, 487] on link "Documentation" at bounding box center [863, 496] width 115 height 34
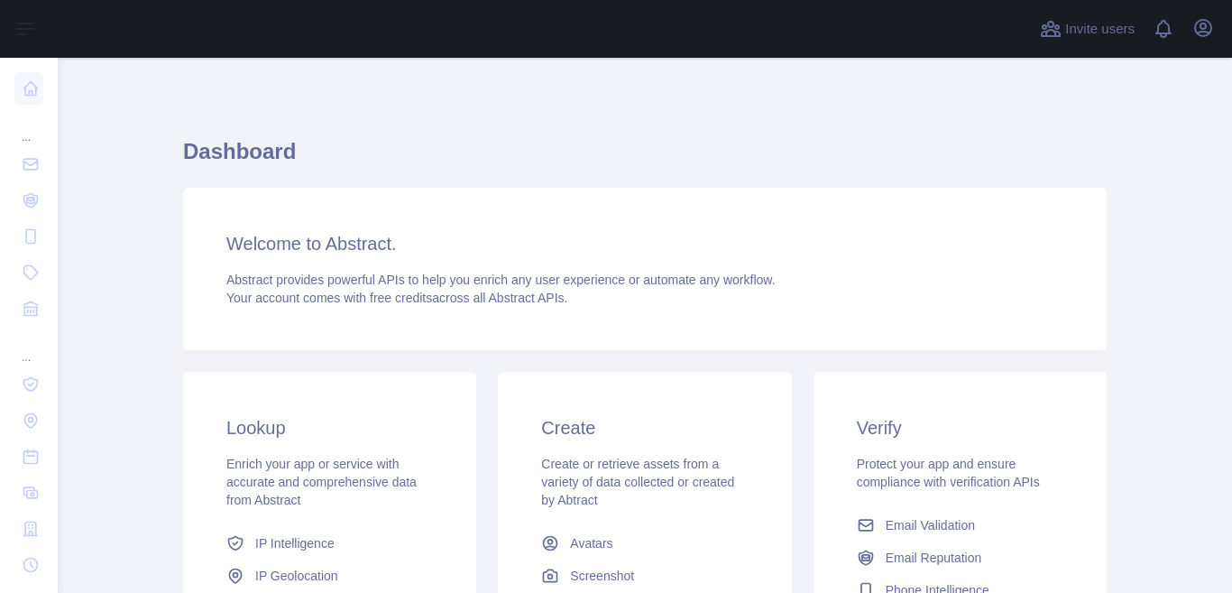
drag, startPoint x: 436, startPoint y: 263, endPoint x: 454, endPoint y: 285, distance: 28.2
